Goal: Information Seeking & Learning: Learn about a topic

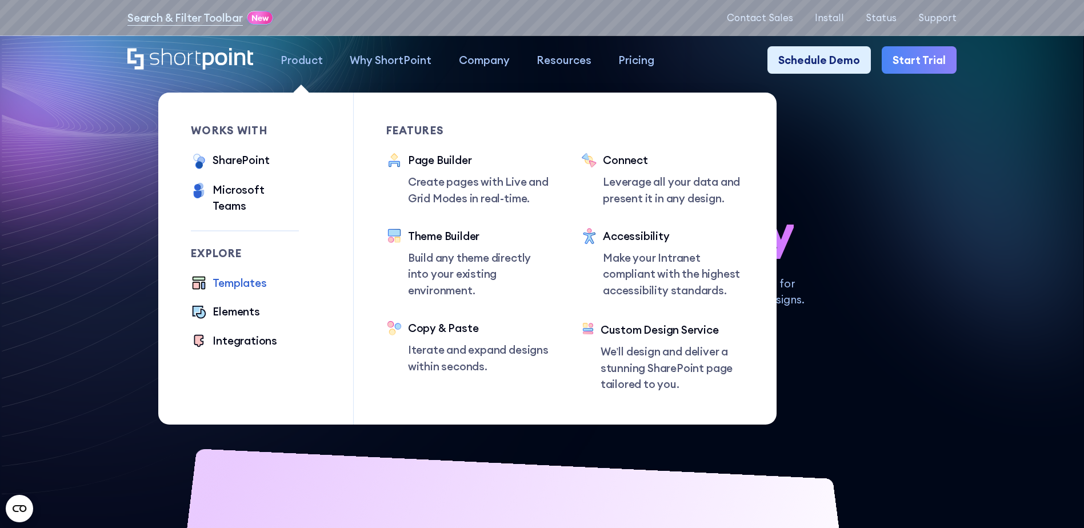
click at [229, 275] on div "Templates" at bounding box center [240, 283] width 54 height 16
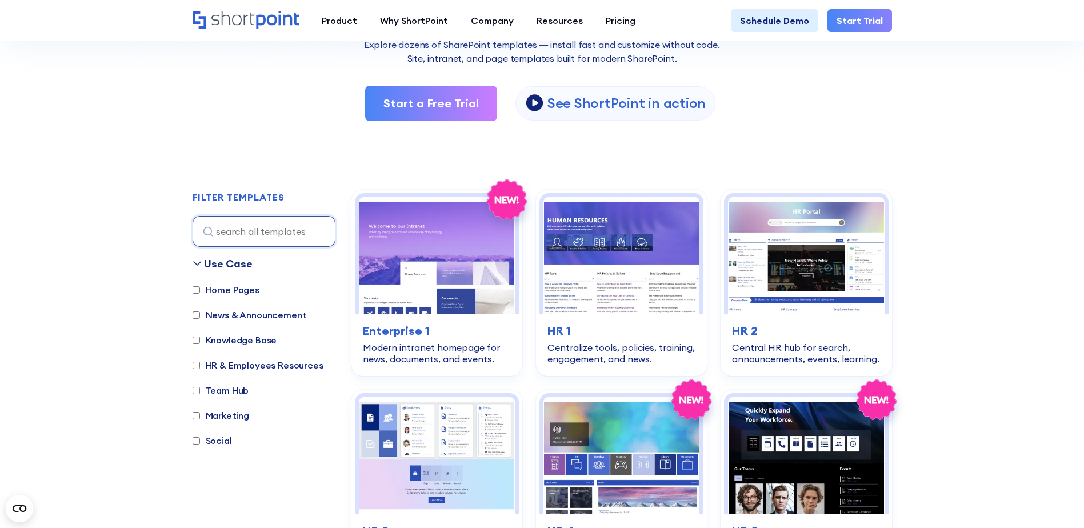
scroll to position [229, 0]
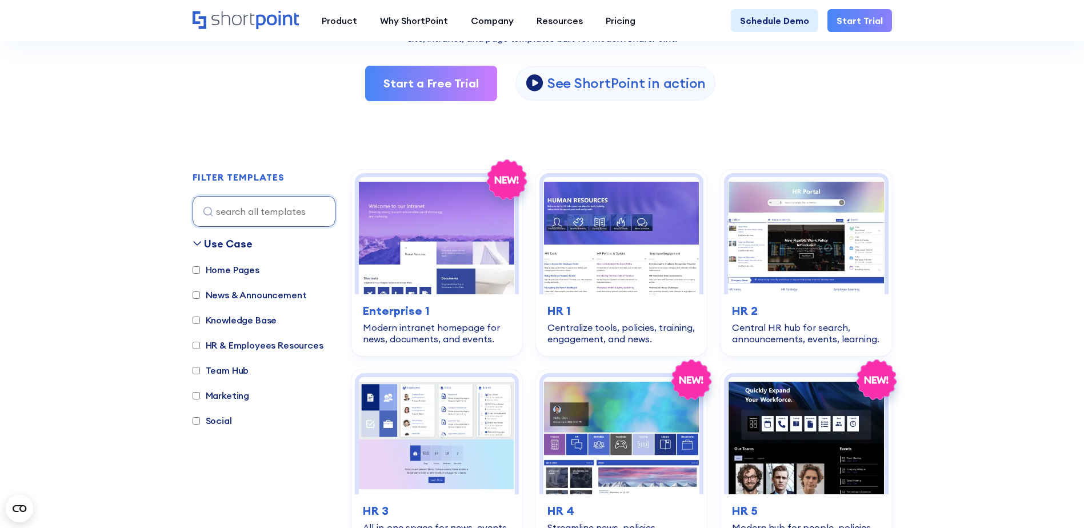
click at [195, 371] on input "Team Hub" at bounding box center [196, 370] width 7 height 7
checkbox input "true"
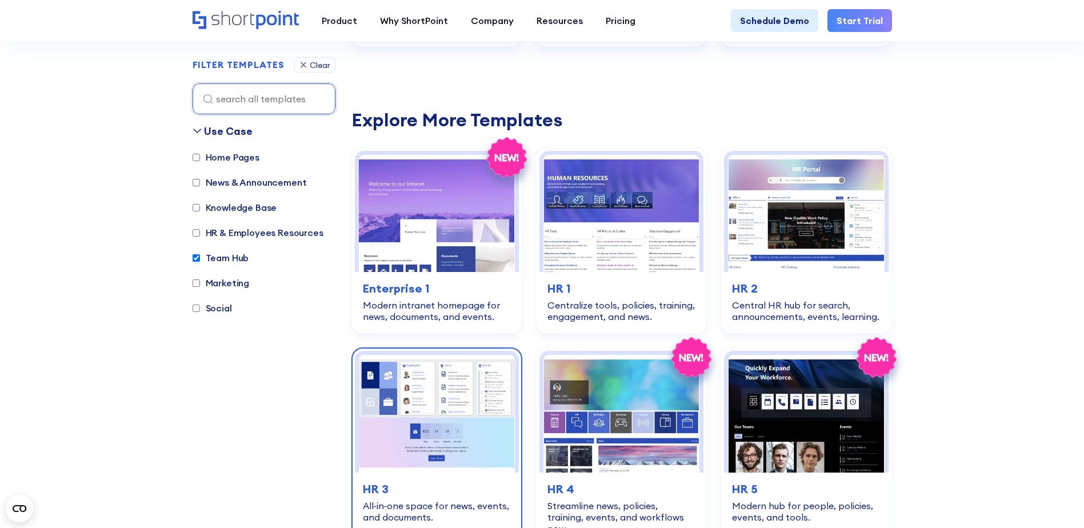
scroll to position [570, 0]
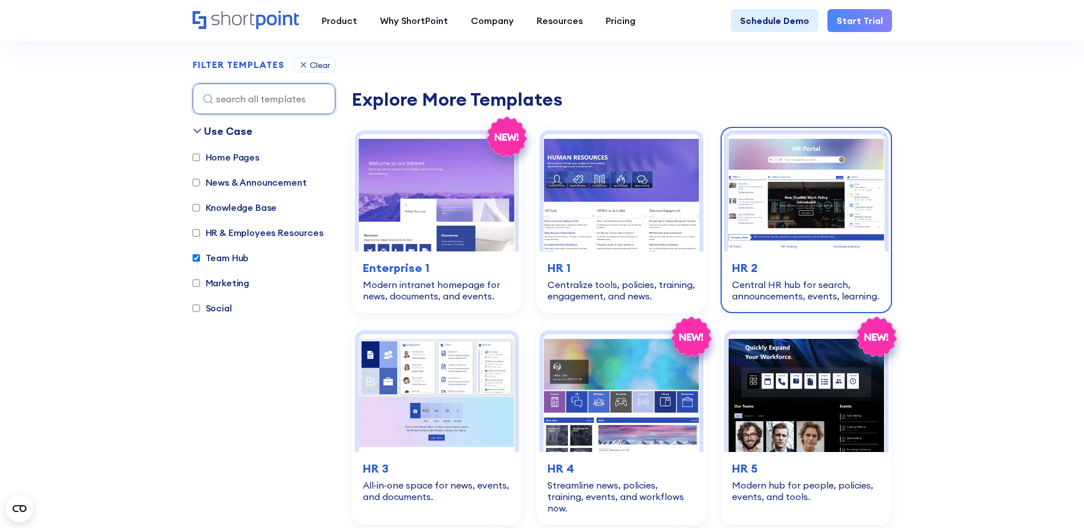
click at [798, 221] on img at bounding box center [806, 192] width 156 height 117
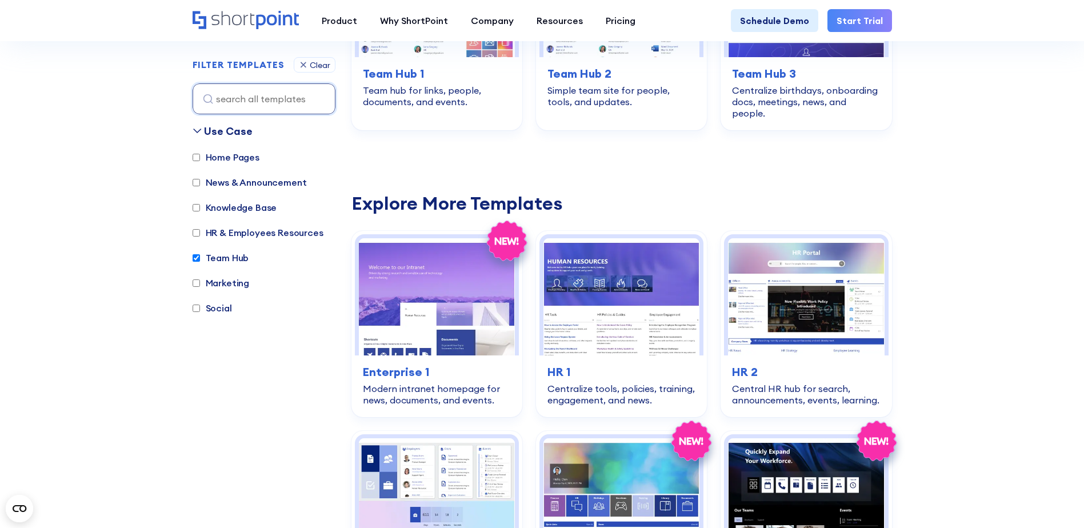
scroll to position [341, 0]
